Goal: Task Accomplishment & Management: Complete application form

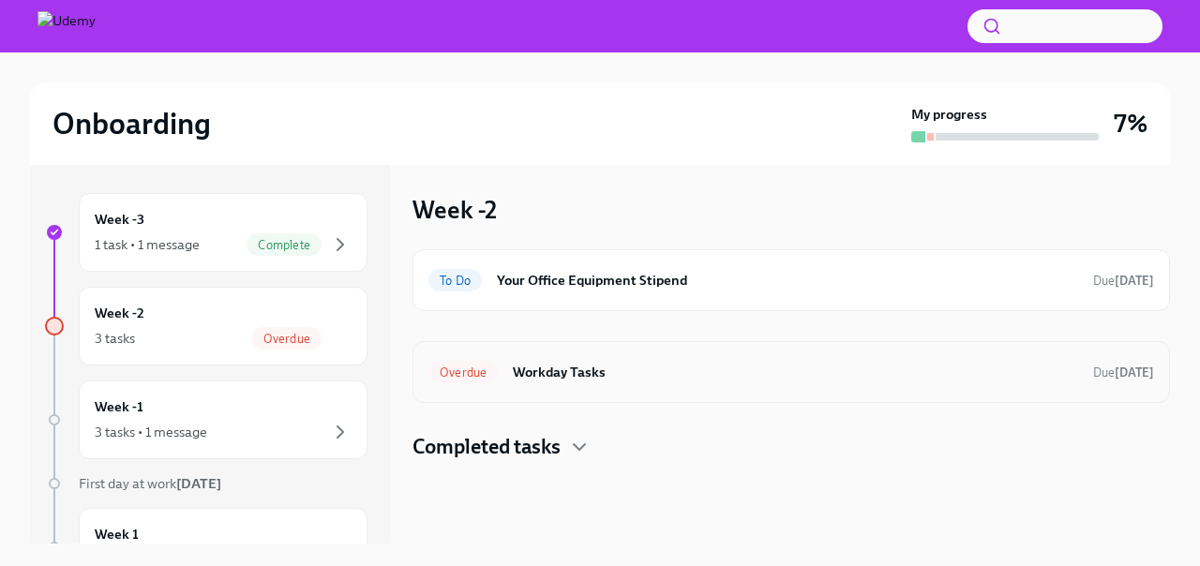
scroll to position [2, 0]
click at [615, 370] on h6 "Workday Tasks" at bounding box center [795, 372] width 565 height 21
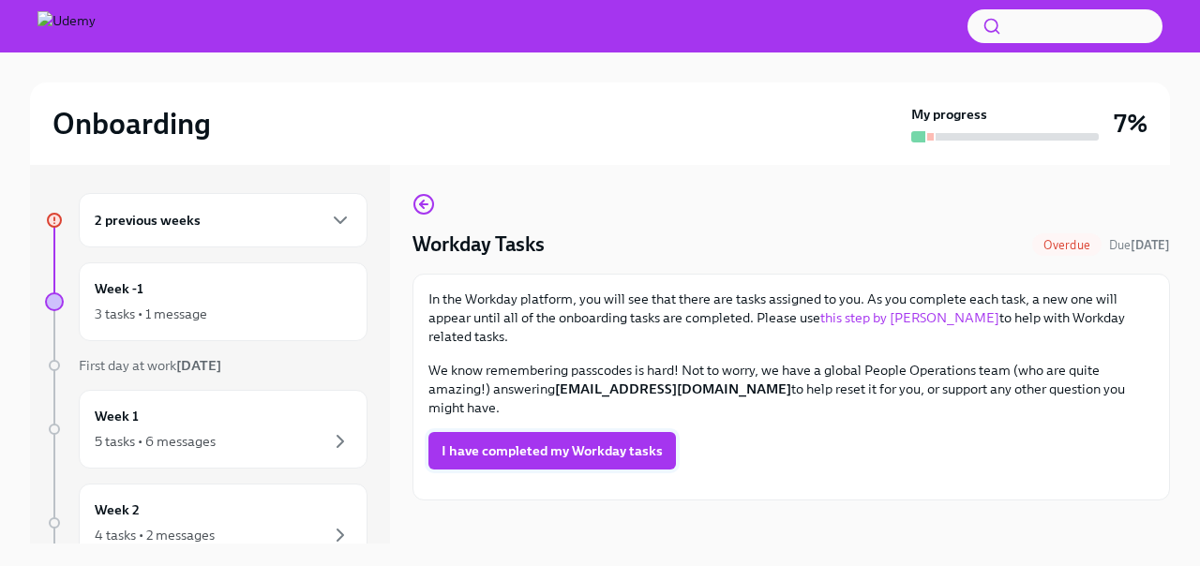
click at [562, 442] on span "I have completed my Workday tasks" at bounding box center [552, 451] width 221 height 19
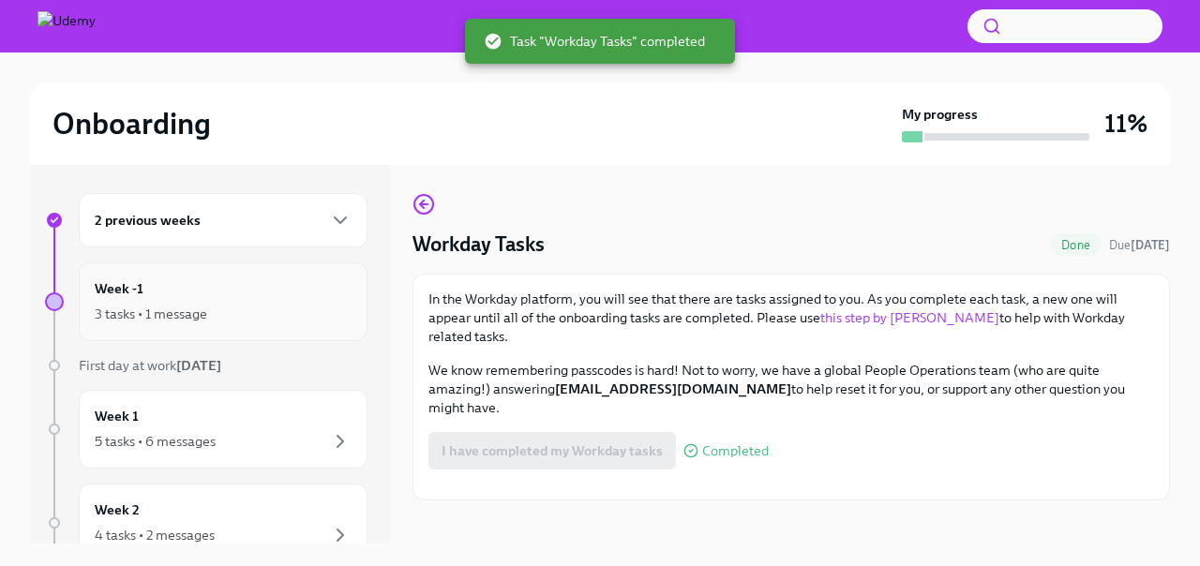
click at [303, 280] on div "Week -1 3 tasks • 1 message" at bounding box center [223, 302] width 257 height 47
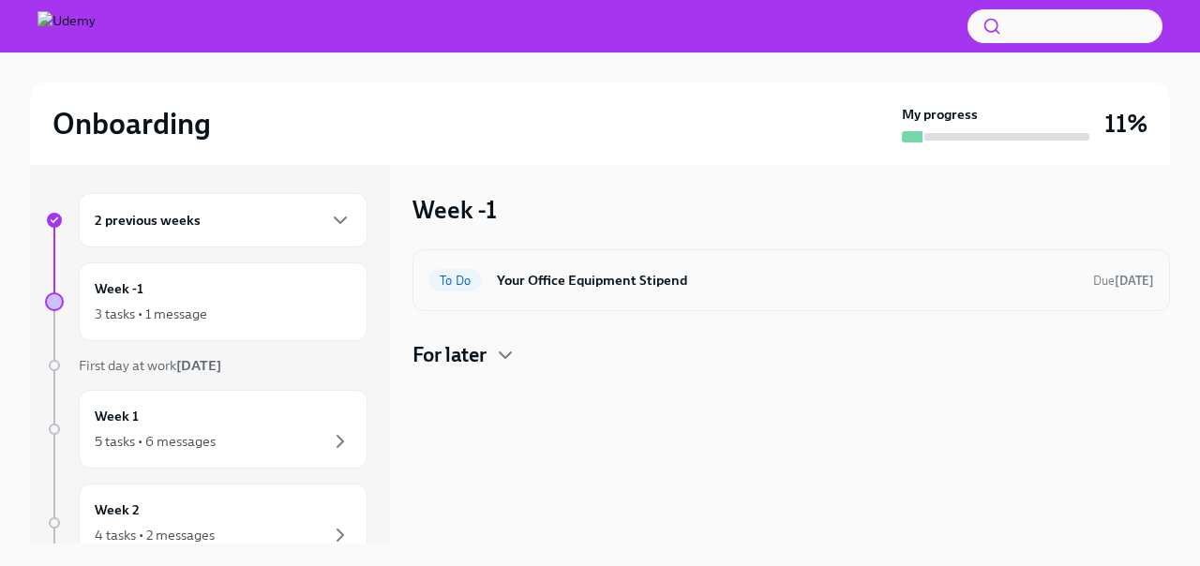
click at [569, 294] on div "To Do Your Office Equipment Stipend Due [DATE]" at bounding box center [792, 280] width 726 height 30
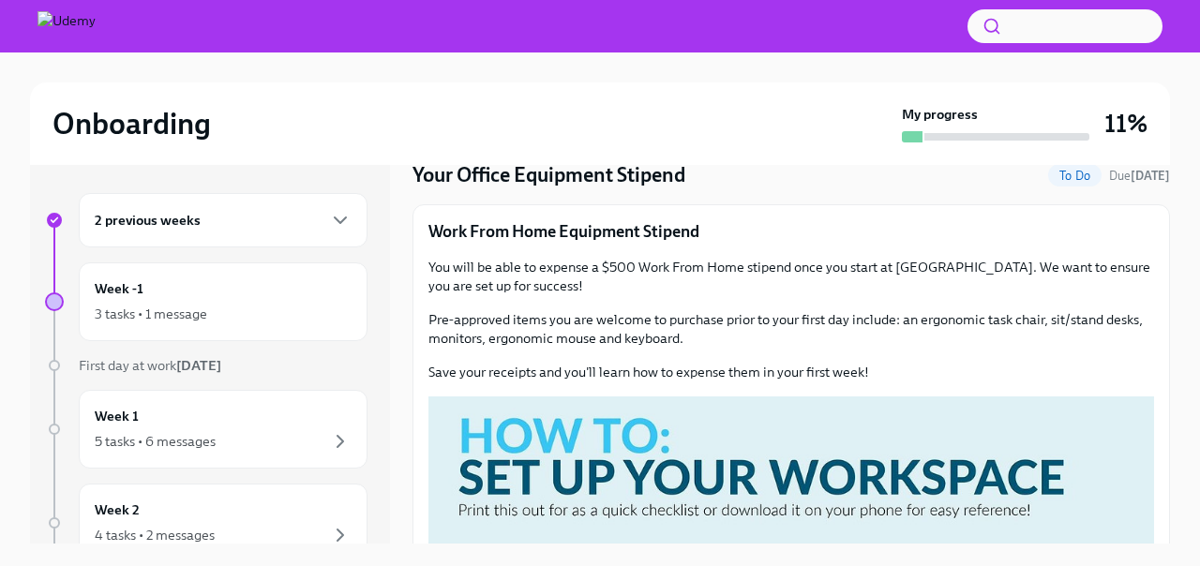
scroll to position [88, 0]
